Goal: Information Seeking & Learning: Learn about a topic

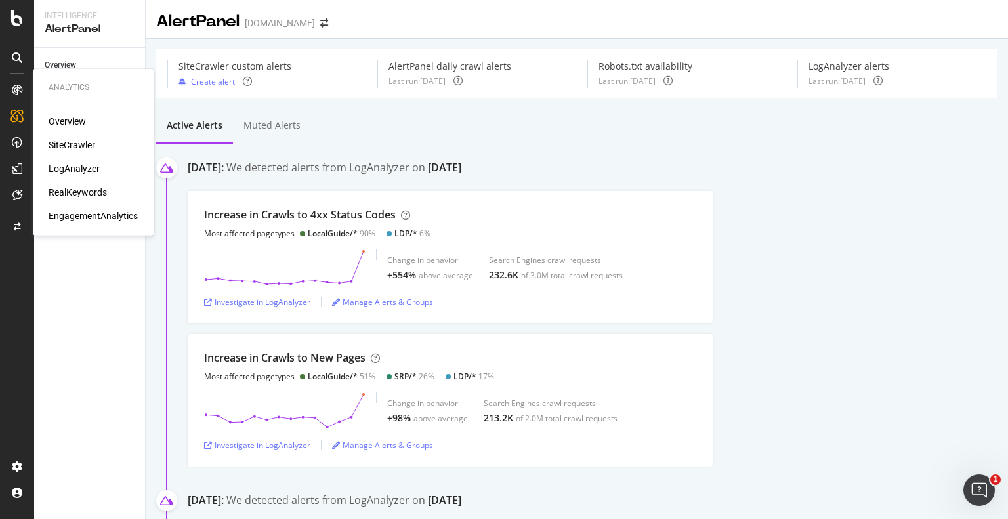
scroll to position [211, 0]
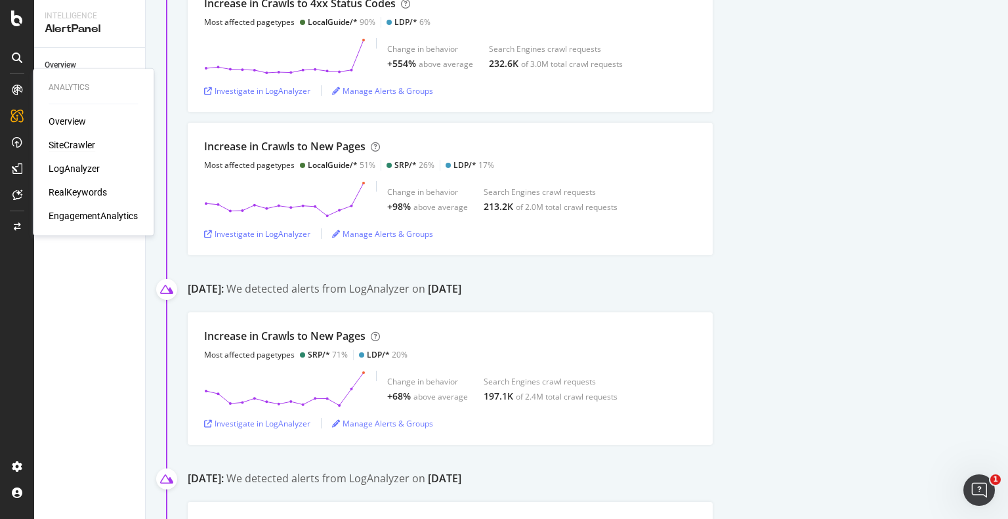
click at [79, 146] on div "SiteCrawler" at bounding box center [72, 145] width 47 height 13
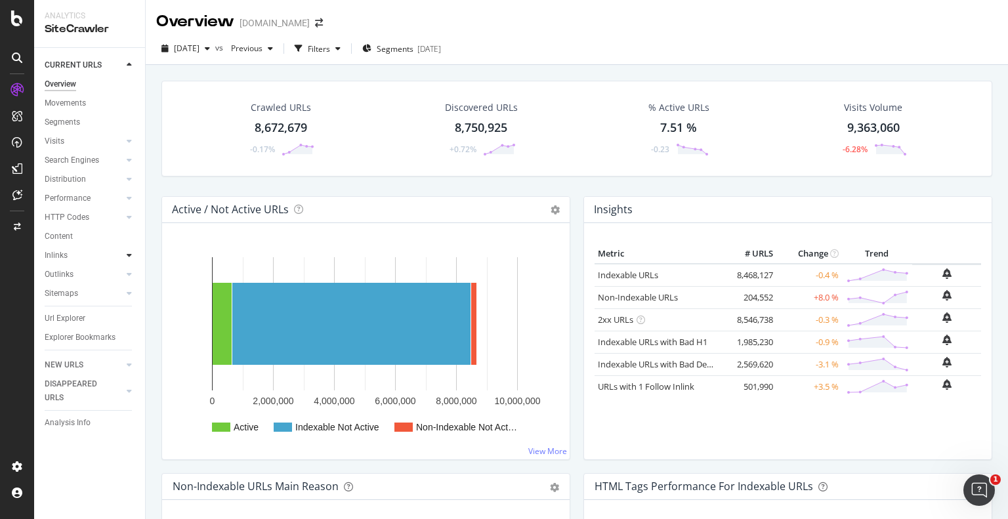
click at [131, 253] on icon at bounding box center [129, 255] width 5 height 8
click at [58, 309] on div "Insights" at bounding box center [65, 313] width 28 height 14
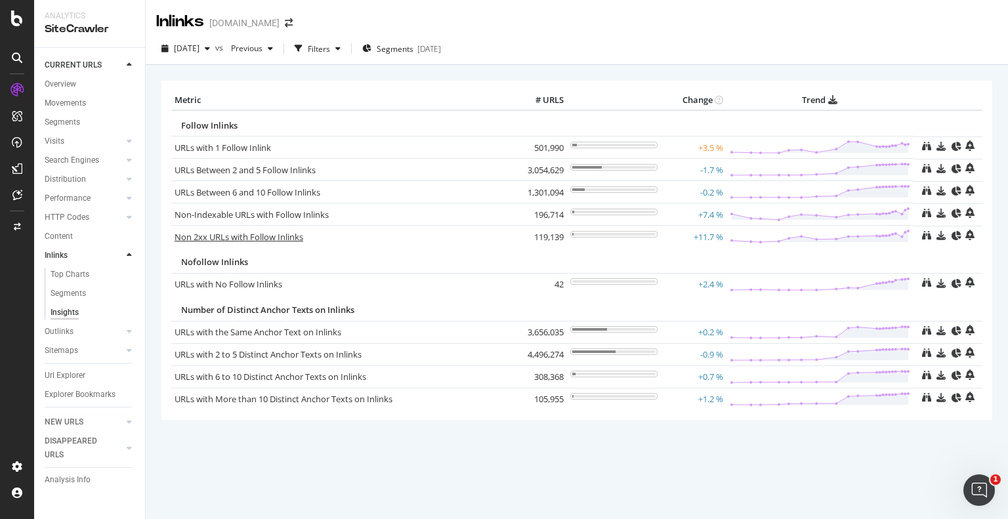
click at [272, 234] on link "Non 2xx URLs with Follow Inlinks" at bounding box center [239, 237] width 129 height 12
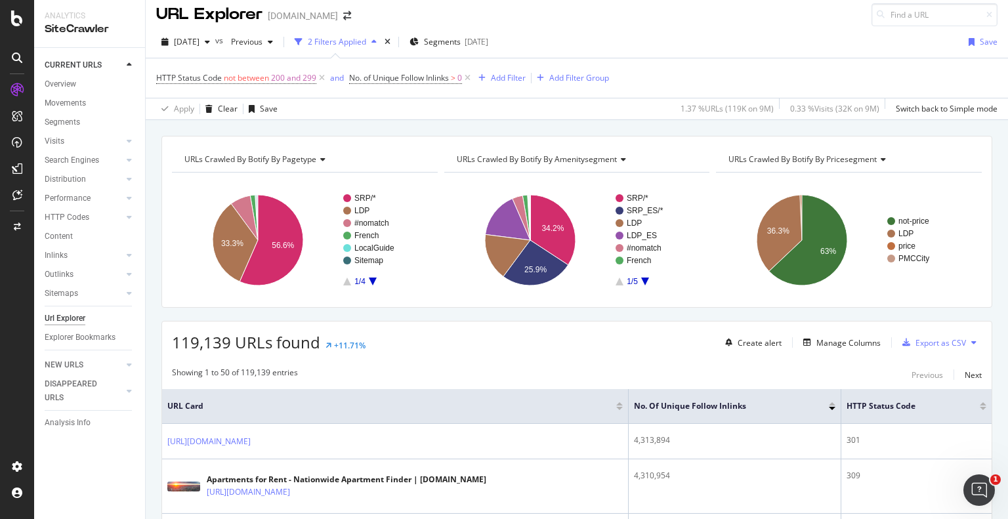
scroll to position [7, 0]
click at [257, 77] on span "not between" at bounding box center [246, 78] width 45 height 11
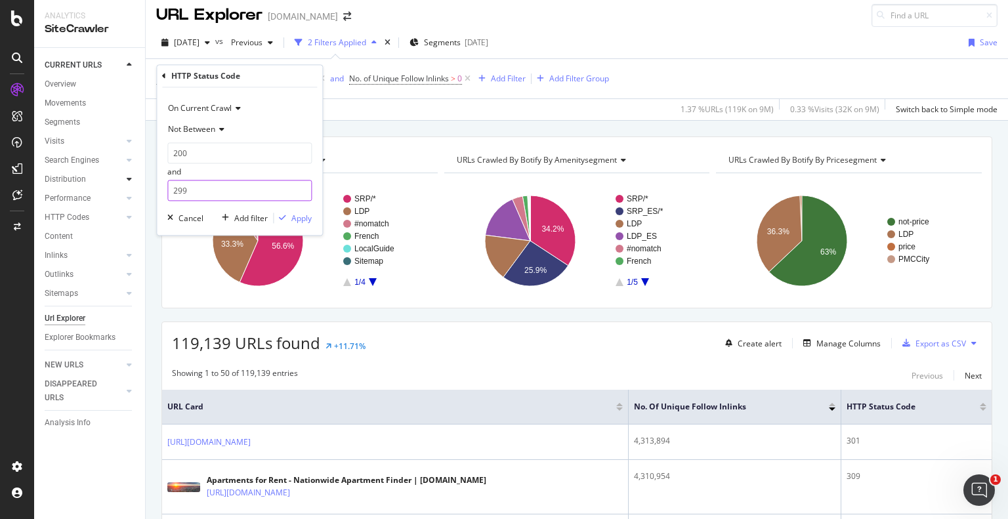
drag, startPoint x: 199, startPoint y: 186, endPoint x: 134, endPoint y: 183, distance: 65.1
click at [134, 183] on body "Analytics SiteCrawler CURRENT URLS Overview Movements Segments Visits Analysis …" at bounding box center [504, 259] width 1008 height 519
type input "2"
type input "399"
click at [302, 216] on div "Apply" at bounding box center [301, 218] width 20 height 11
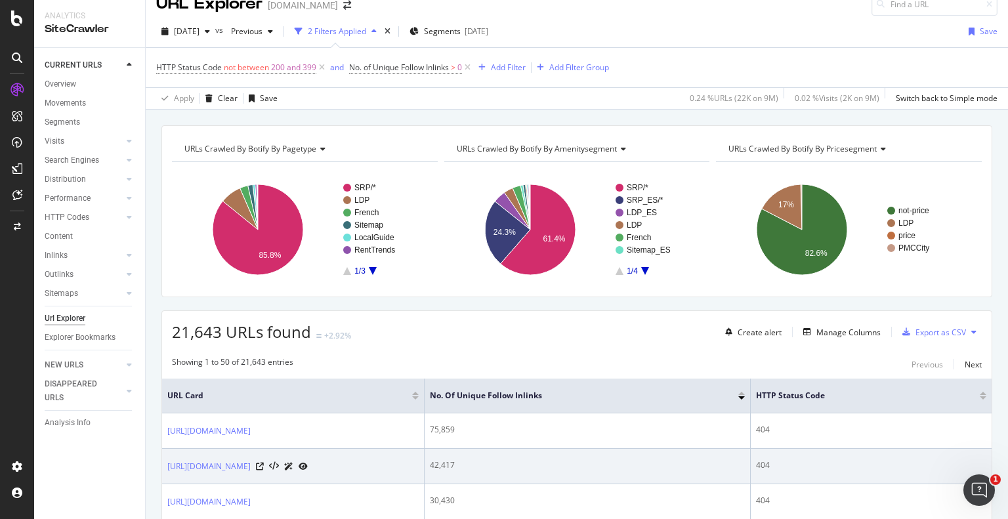
scroll to position [10, 0]
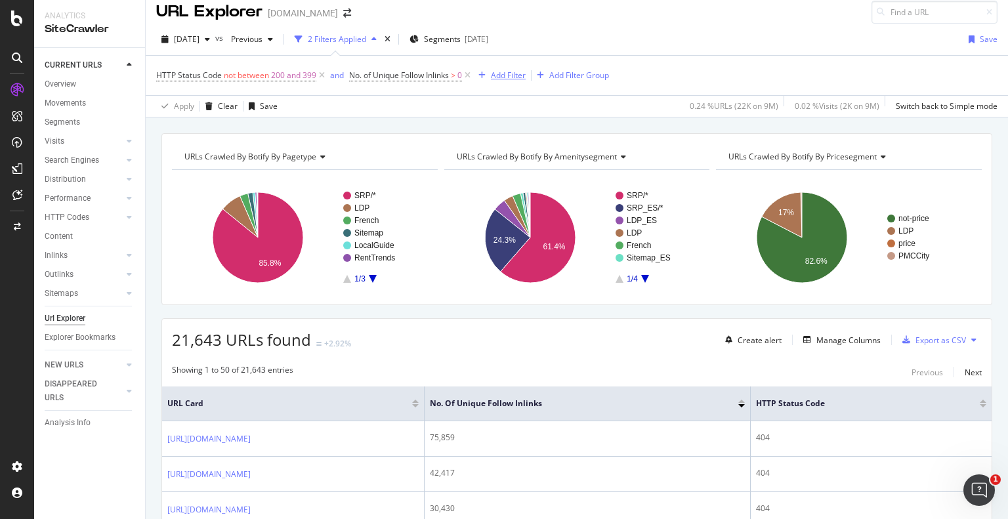
click at [516, 70] on div "Add Filter" at bounding box center [508, 75] width 35 height 11
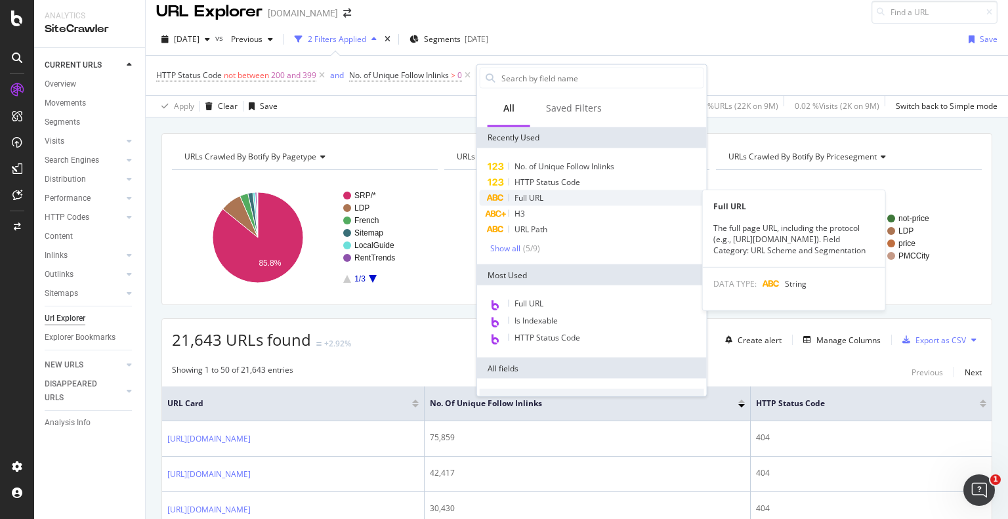
click at [515, 202] on span "Full URL" at bounding box center [529, 197] width 29 height 11
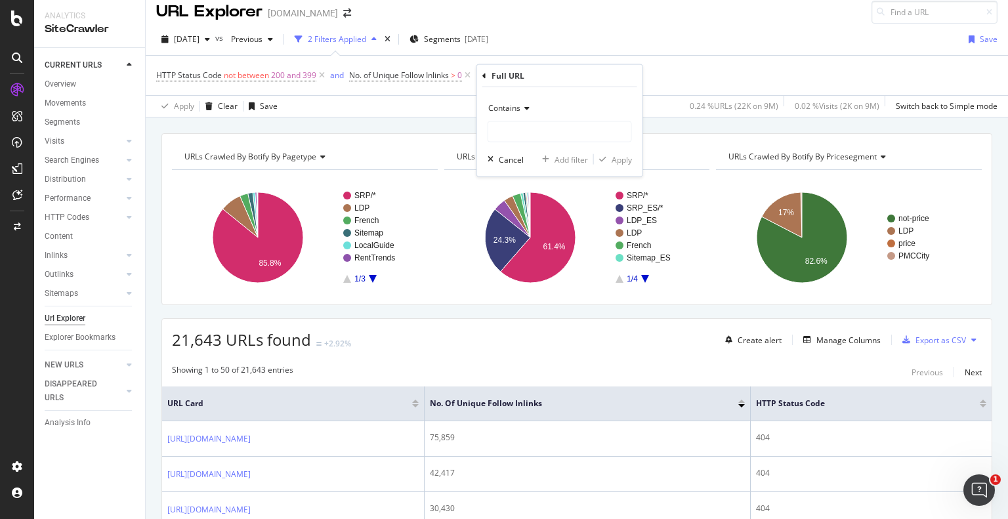
click at [524, 102] on div "Contains" at bounding box center [560, 108] width 144 height 21
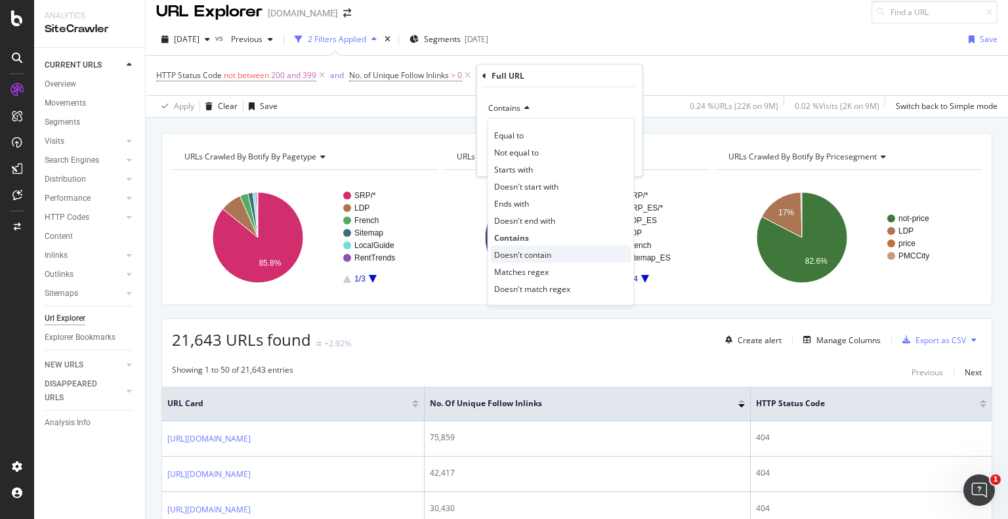
click at [515, 249] on span "Doesn't contain" at bounding box center [522, 254] width 57 height 11
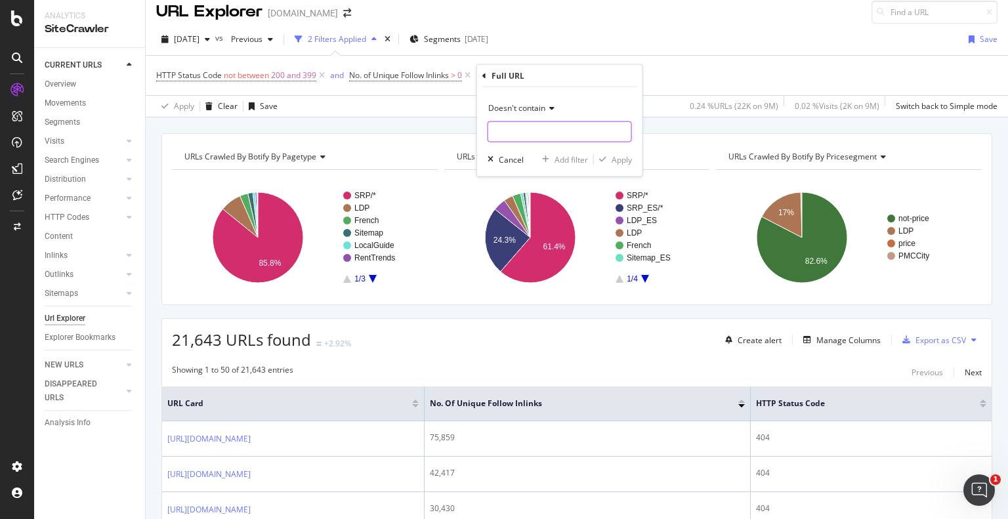
click at [520, 125] on input "text" at bounding box center [559, 131] width 143 height 21
type input "/hospital"
click at [618, 160] on div "Apply" at bounding box center [622, 159] width 20 height 11
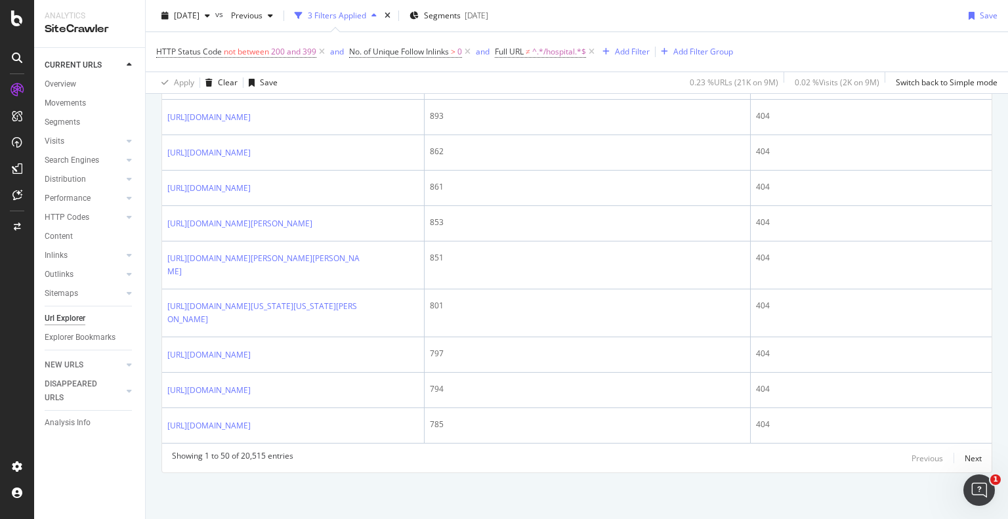
scroll to position [2380, 0]
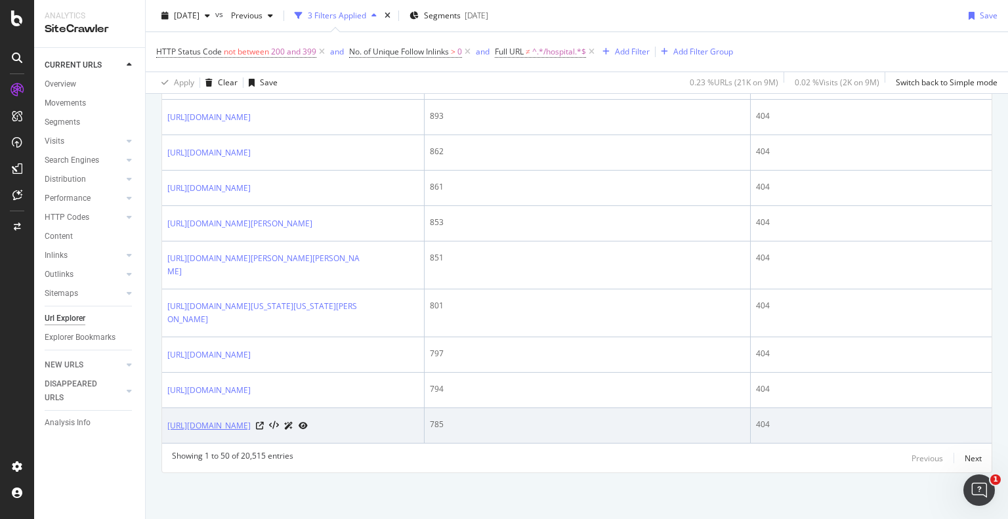
click at [251, 419] on link "[URL][DOMAIN_NAME]" at bounding box center [208, 425] width 83 height 13
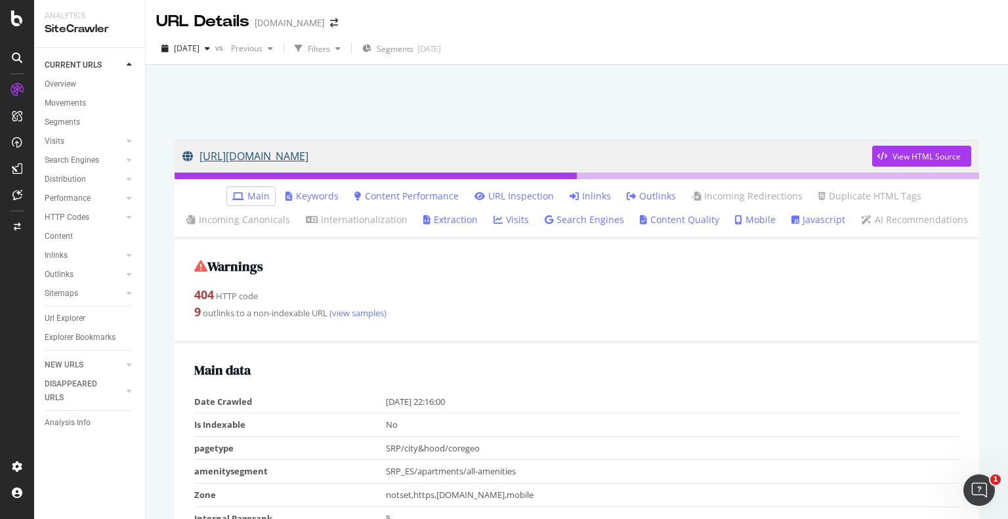
click at [483, 153] on link "[URL][DOMAIN_NAME]" at bounding box center [528, 156] width 690 height 33
